Goal: Check status

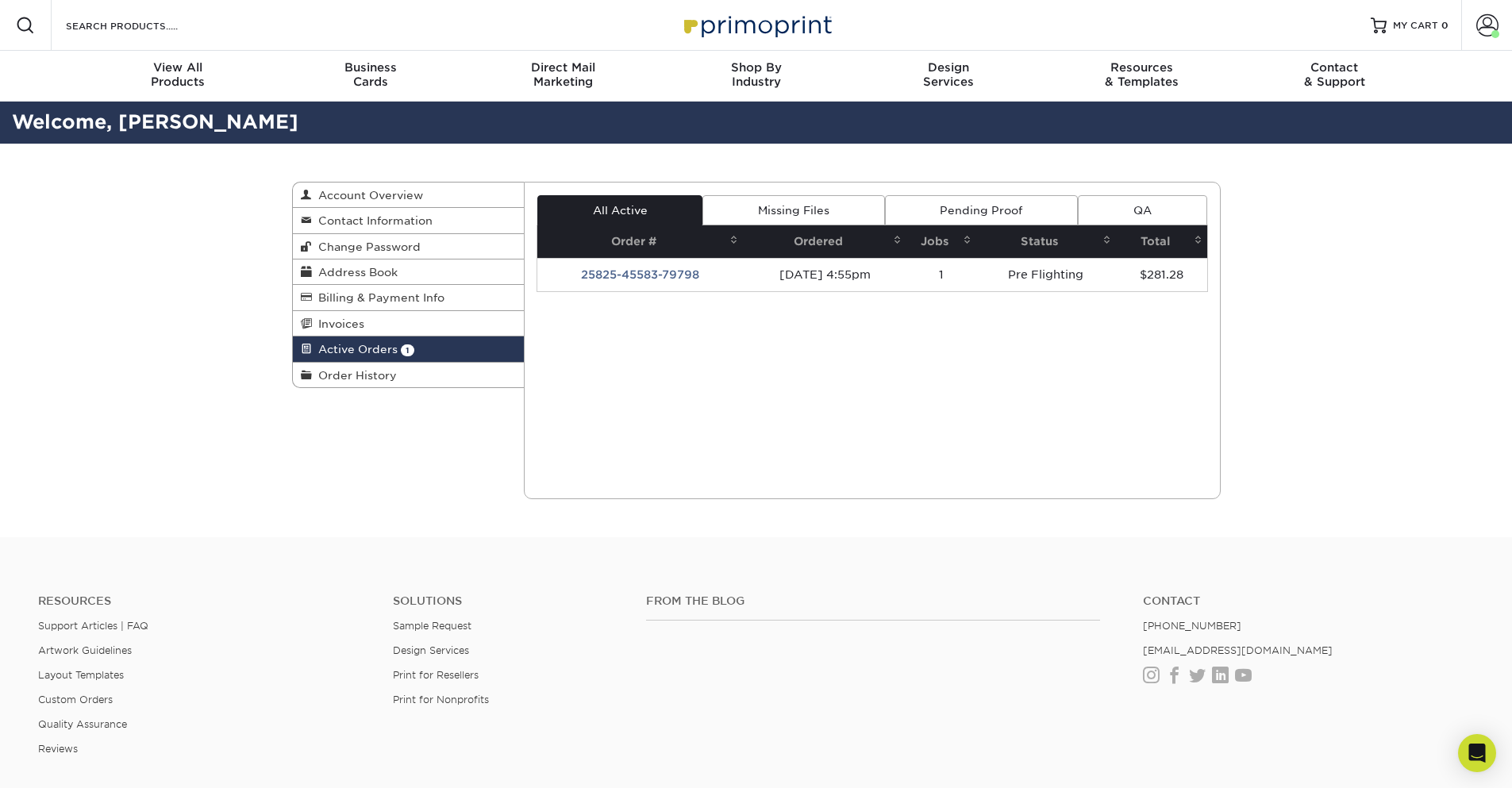
click at [813, 212] on link "Missing Files" at bounding box center [793, 210] width 182 height 30
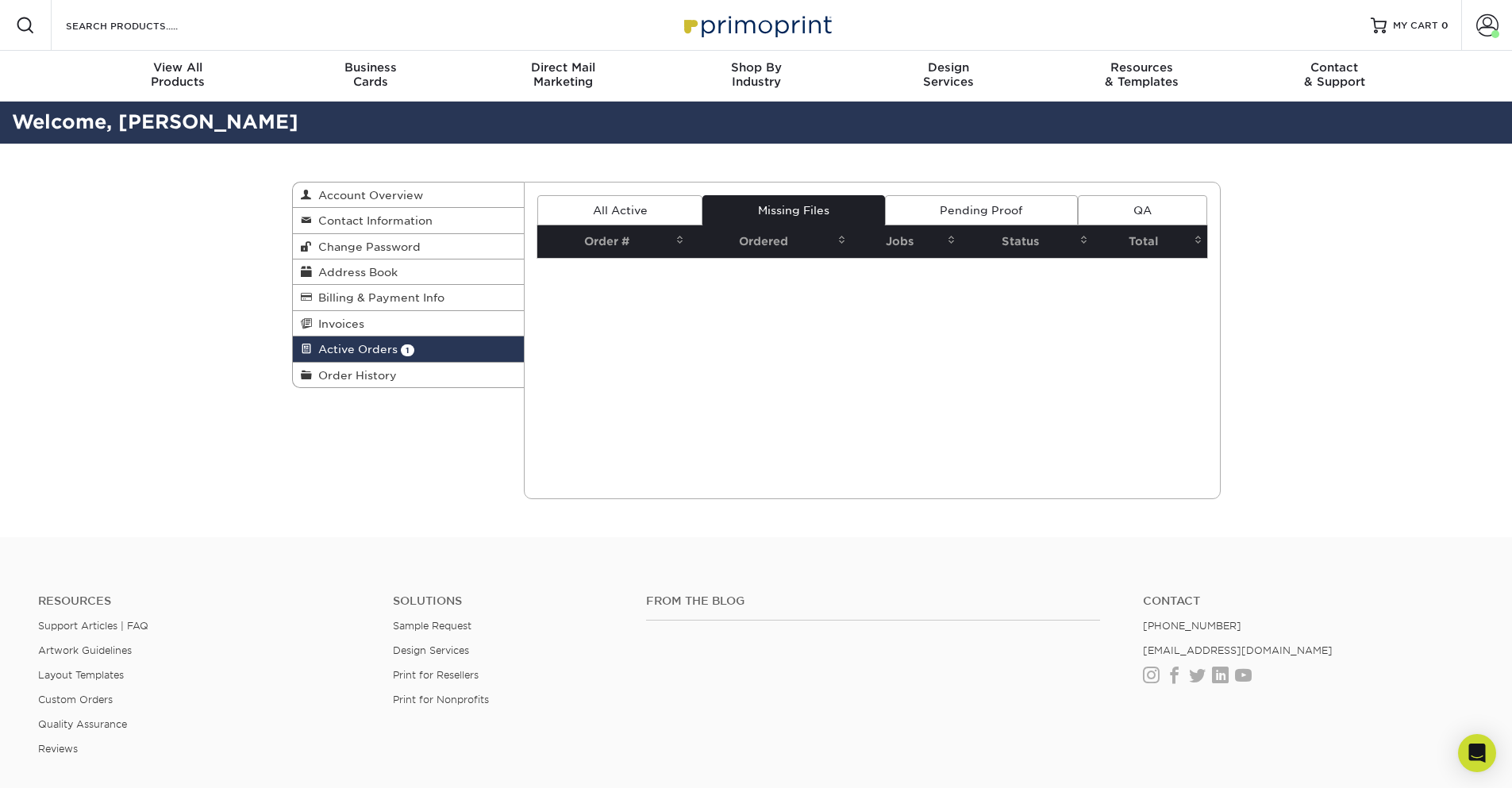
click at [1035, 212] on link "Pending Proof" at bounding box center [981, 210] width 193 height 30
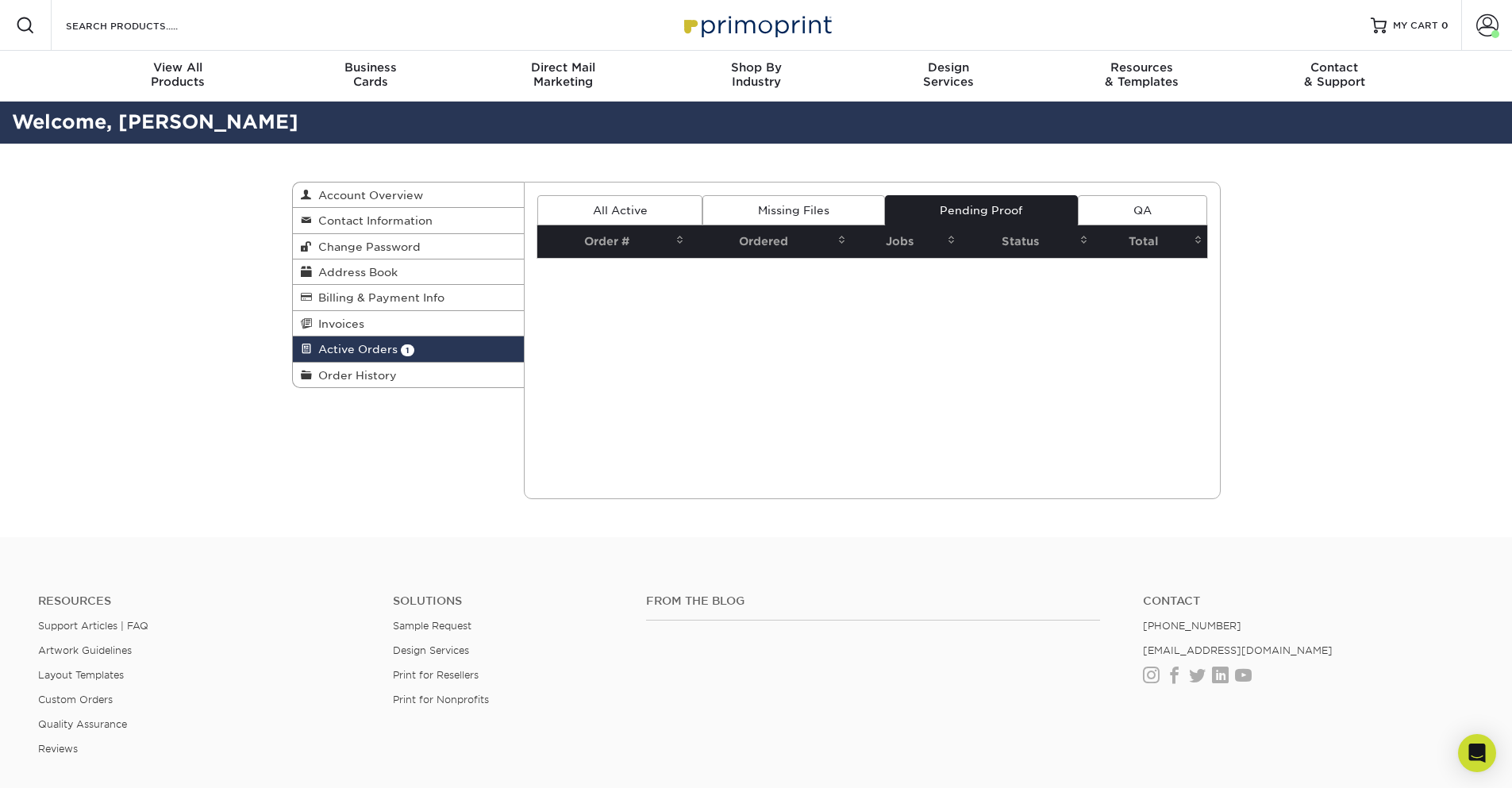
click at [1189, 207] on link "QA" at bounding box center [1142, 210] width 129 height 30
click at [625, 202] on link "All Active" at bounding box center [619, 210] width 165 height 30
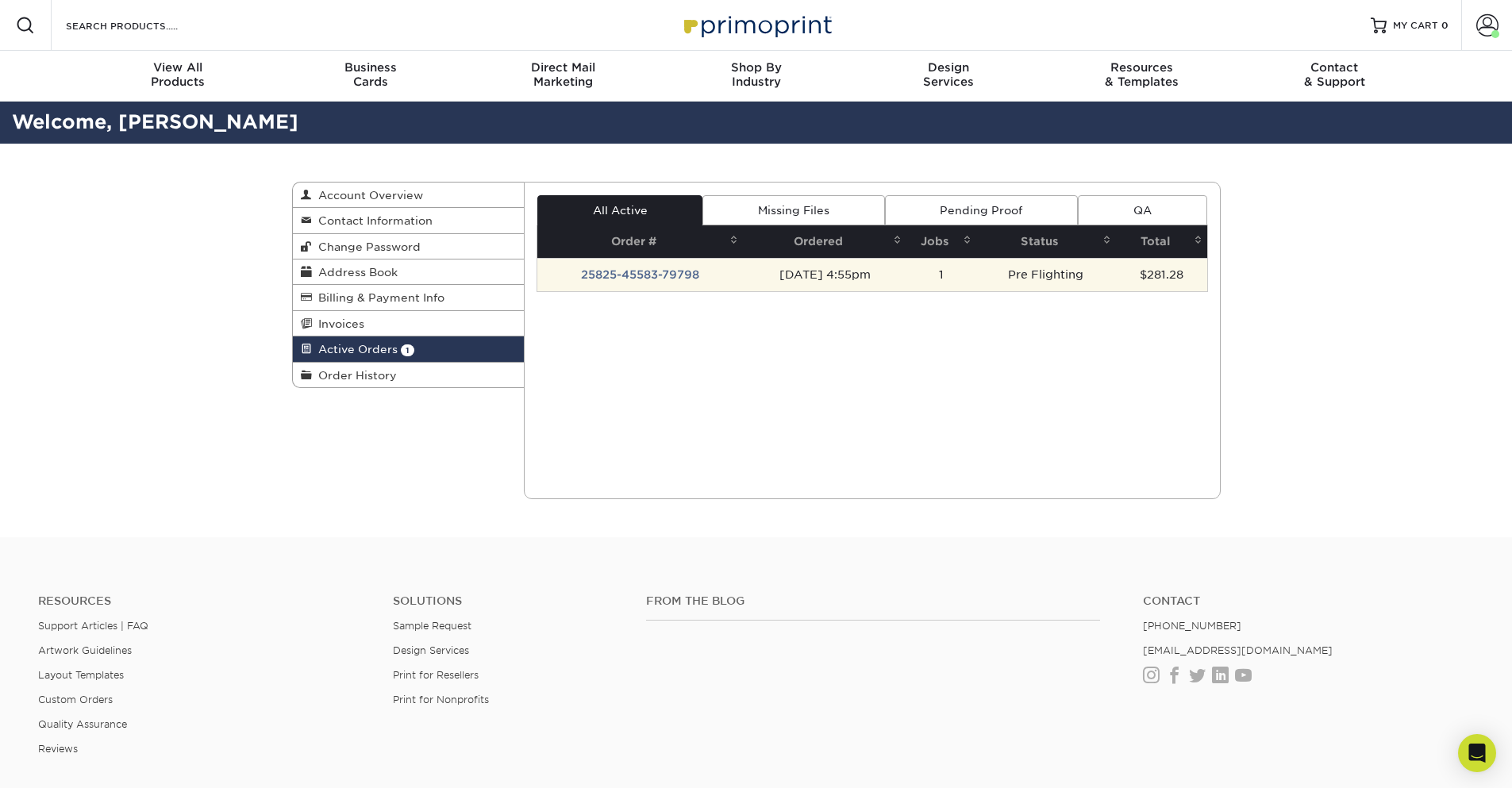
click at [594, 266] on td "25825-45583-79798" at bounding box center [640, 274] width 206 height 34
